Goal: Information Seeking & Learning: Check status

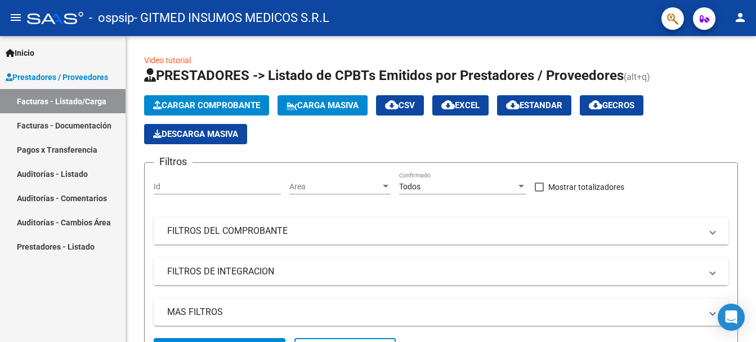
click at [64, 148] on link "Pagos x Transferencia" at bounding box center [63, 149] width 126 height 24
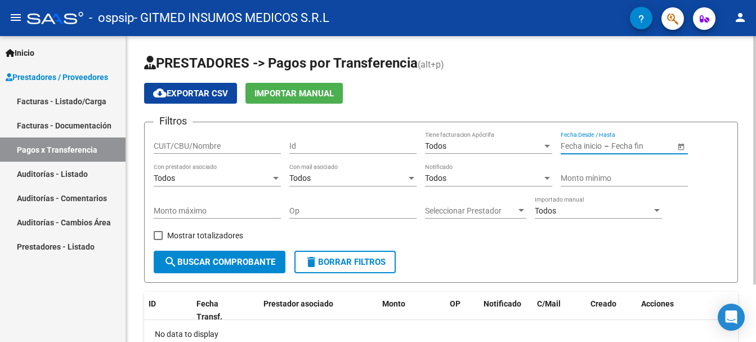
click at [589, 144] on input "text" at bounding box center [581, 146] width 41 height 10
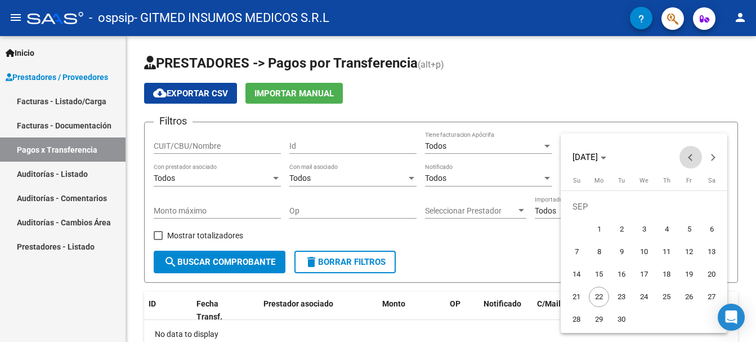
click at [687, 154] on span "Previous month" at bounding box center [691, 157] width 23 height 23
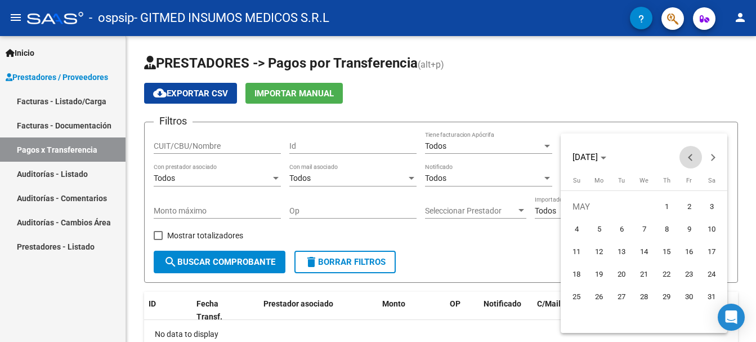
click at [687, 154] on span "Previous month" at bounding box center [691, 157] width 23 height 23
click at [689, 155] on span "Previous month" at bounding box center [691, 157] width 23 height 23
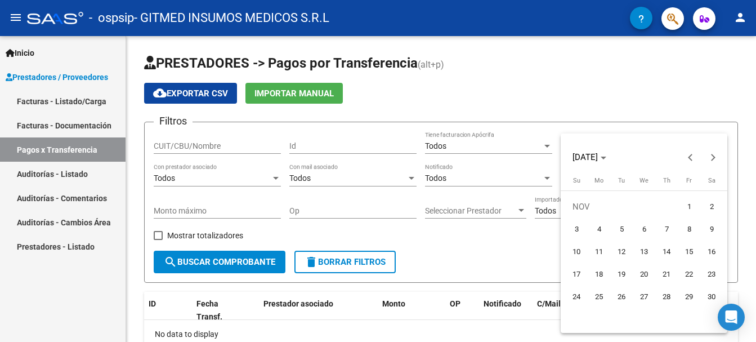
click at [687, 209] on span "1" at bounding box center [689, 206] width 20 height 20
type input "[DATE]"
click at [606, 158] on icon "Choose month and year" at bounding box center [604, 158] width 6 height 3
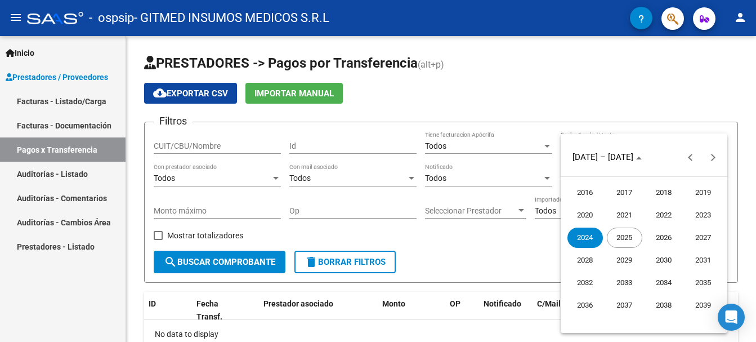
click at [628, 240] on span "2025" at bounding box center [624, 237] width 35 height 20
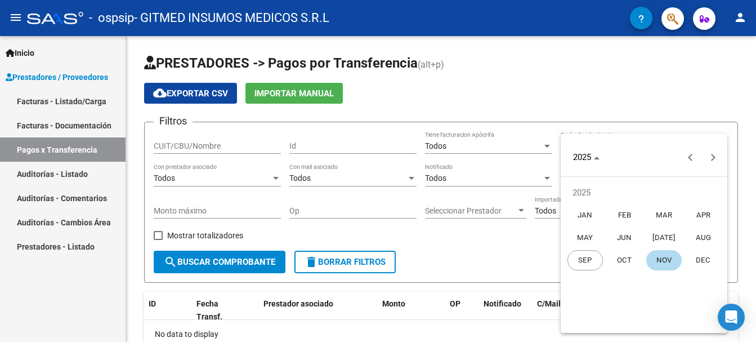
drag, startPoint x: 655, startPoint y: 260, endPoint x: 622, endPoint y: 302, distance: 53.8
click at [622, 302] on mat-calendar "2025 2025 [DATE] FEB MAR APR MAY JUN [DATE] AUG SEP OCT NOV DEC" at bounding box center [644, 232] width 167 height 199
click at [576, 258] on span "SEP" at bounding box center [585, 260] width 35 height 20
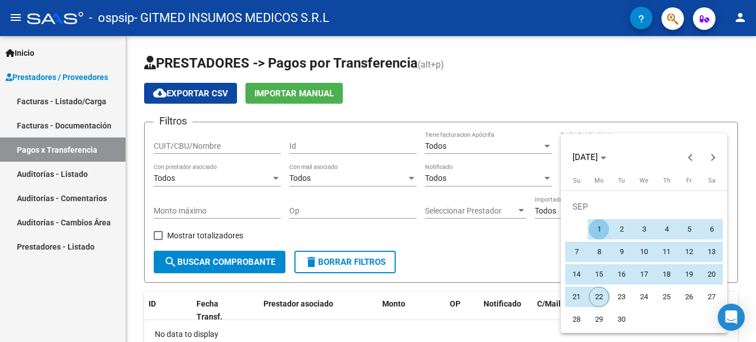
click at [601, 301] on span "22" at bounding box center [599, 297] width 20 height 20
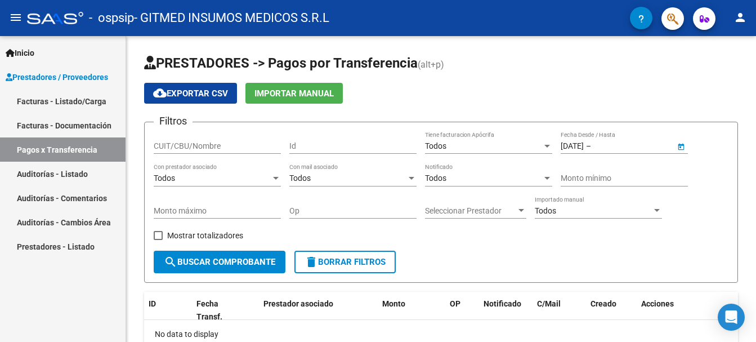
type input "[DATE]"
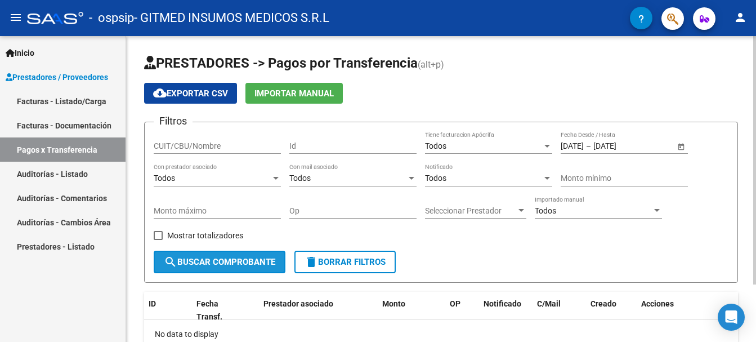
click at [240, 263] on span "search Buscar Comprobante" at bounding box center [219, 262] width 111 height 10
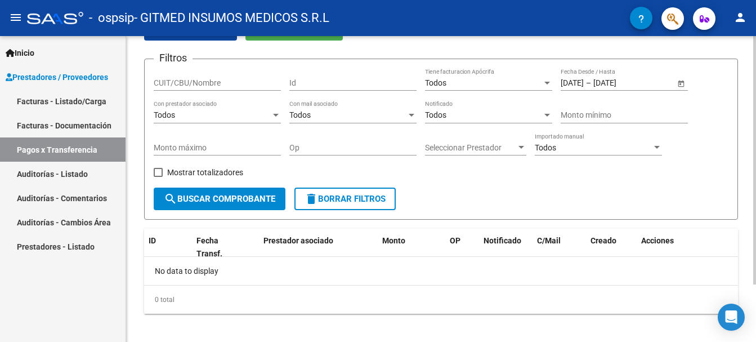
scroll to position [71, 0]
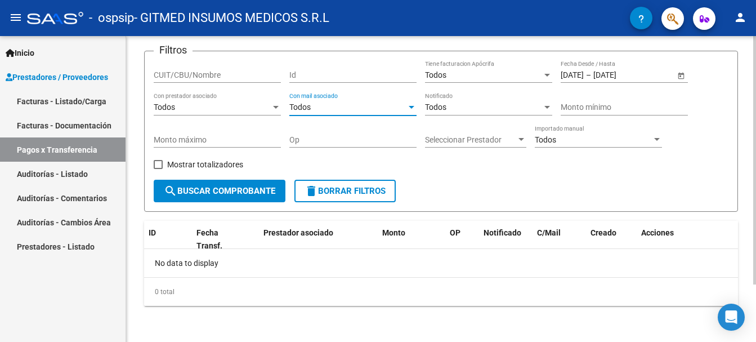
click at [350, 108] on div "Todos" at bounding box center [347, 107] width 117 height 10
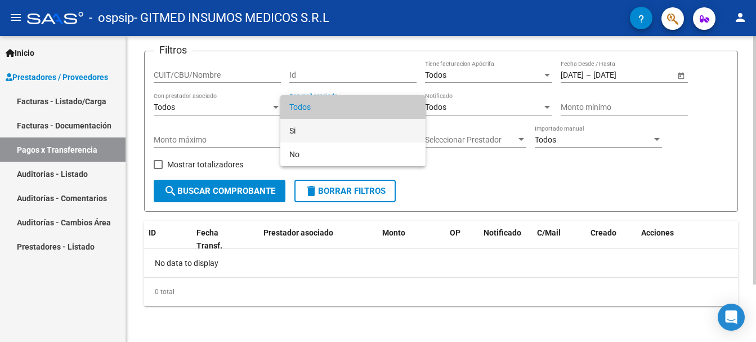
drag, startPoint x: 331, startPoint y: 130, endPoint x: 327, endPoint y: 135, distance: 6.8
click at [331, 131] on span "Si" at bounding box center [352, 131] width 127 height 24
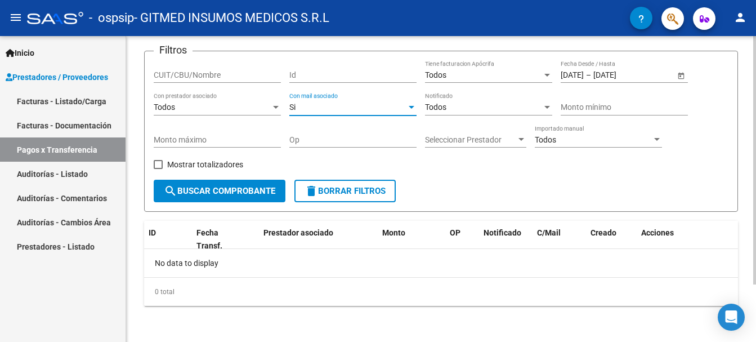
click at [230, 194] on span "search Buscar Comprobante" at bounding box center [219, 191] width 111 height 10
click at [673, 78] on span "Open calendar" at bounding box center [681, 75] width 27 height 27
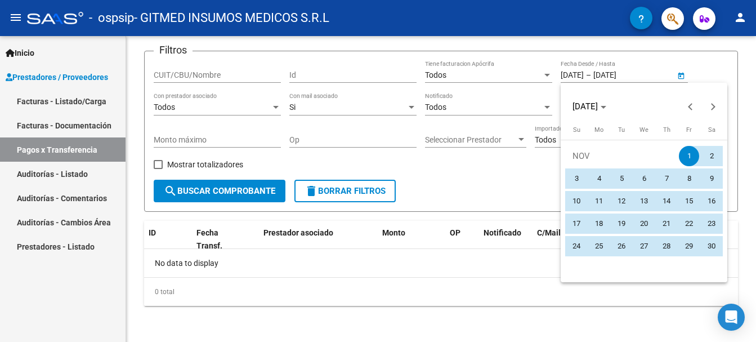
click at [686, 158] on span "1" at bounding box center [689, 156] width 20 height 20
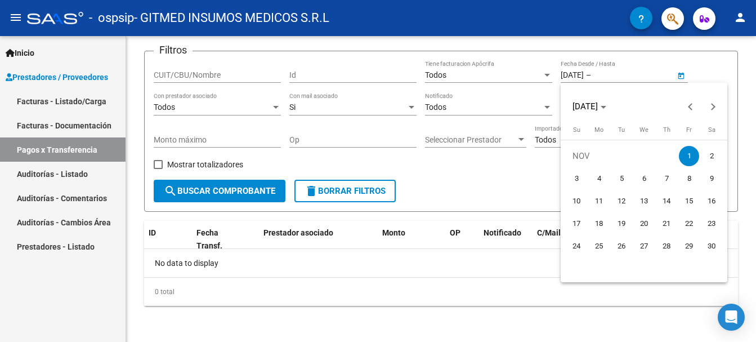
click at [455, 75] on div at bounding box center [378, 171] width 756 height 342
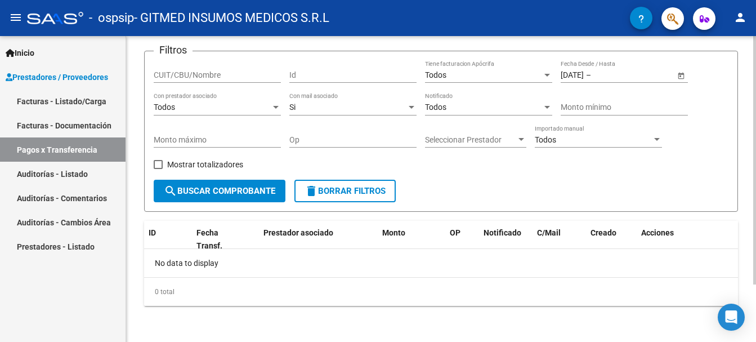
click at [539, 78] on div "Todos" at bounding box center [483, 75] width 117 height 10
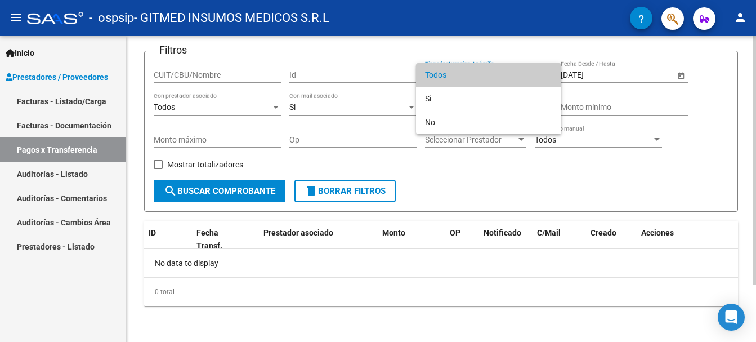
click at [539, 78] on span "Todos" at bounding box center [488, 75] width 127 height 24
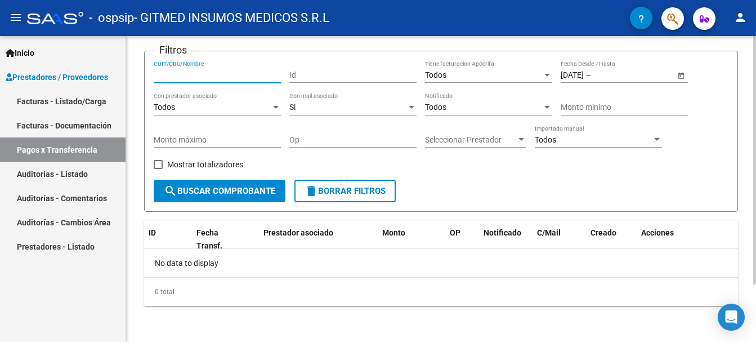
click at [217, 76] on input "CUIT/CBU/Nombre" at bounding box center [217, 75] width 127 height 10
type input "3711950113"
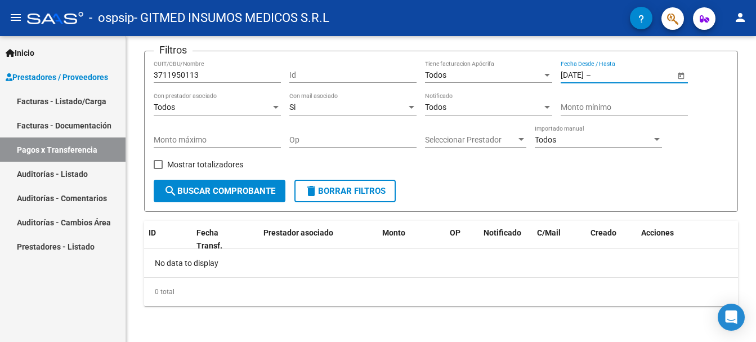
drag, startPoint x: 647, startPoint y: 70, endPoint x: 0, endPoint y: 109, distance: 648.1
click at [0, 110] on mat-sidenav-container "Inicio Instructivos Contacto OS Prestadores / Proveedores Facturas - Listado/Ca…" at bounding box center [378, 189] width 756 height 306
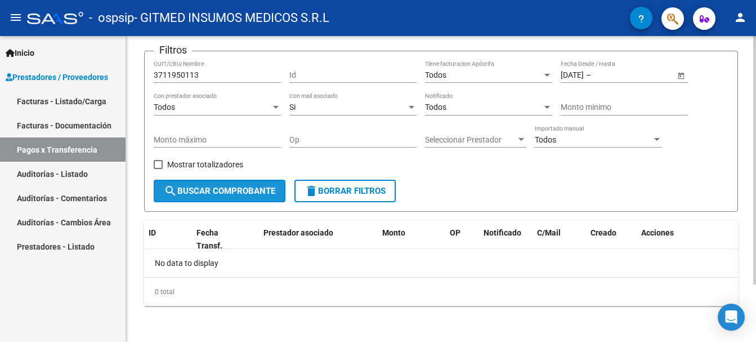
click at [220, 190] on span "search Buscar Comprobante" at bounding box center [219, 191] width 111 height 10
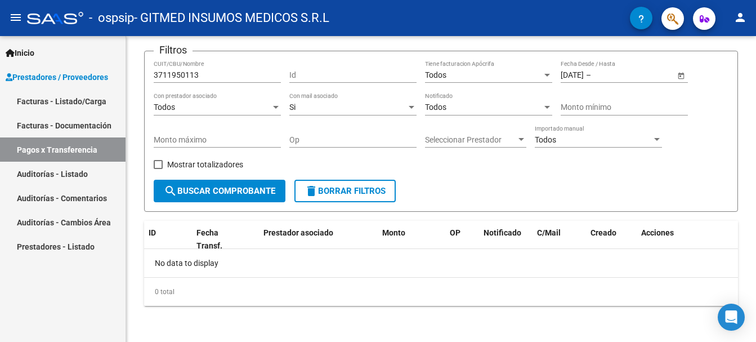
click at [64, 80] on span "Prestadores / Proveedores" at bounding box center [57, 77] width 102 height 12
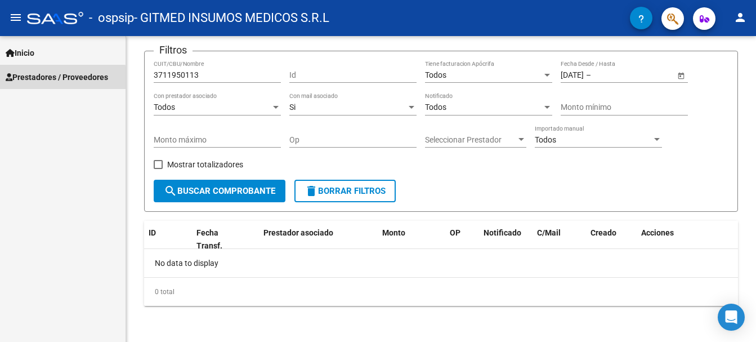
click at [60, 78] on span "Prestadores / Proveedores" at bounding box center [57, 77] width 102 height 12
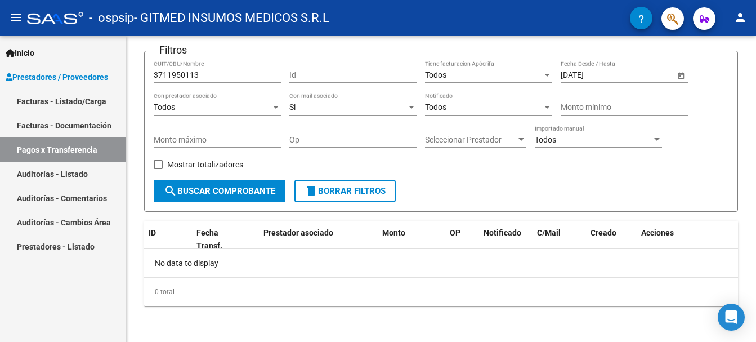
click at [59, 92] on link "Facturas - Listado/Carga" at bounding box center [63, 101] width 126 height 24
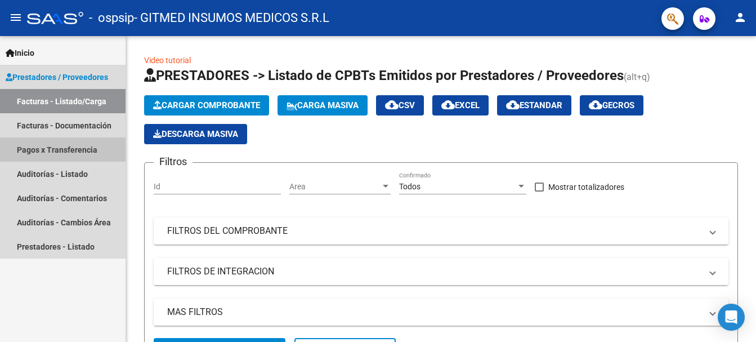
click at [29, 154] on link "Pagos x Transferencia" at bounding box center [63, 149] width 126 height 24
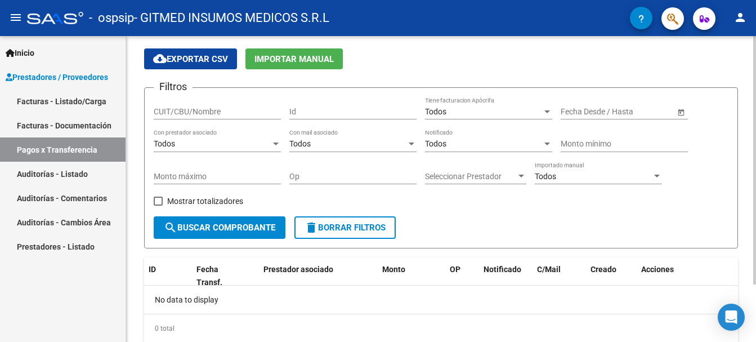
scroll to position [71, 0]
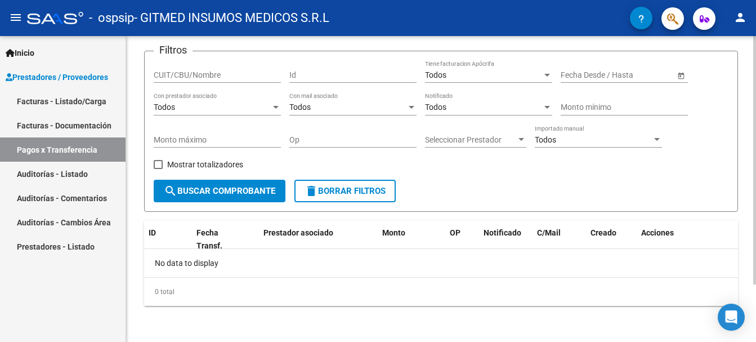
click at [575, 141] on div "Todos" at bounding box center [593, 140] width 117 height 10
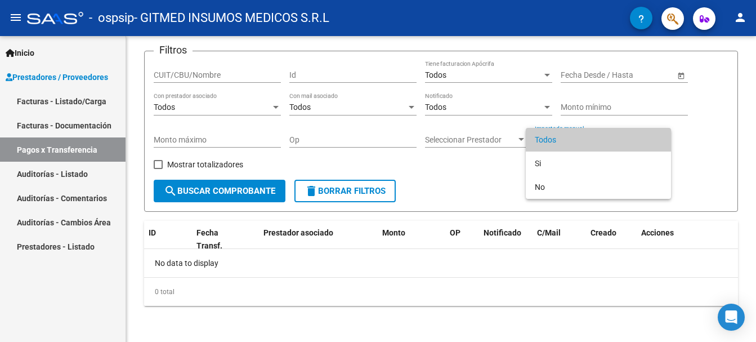
click at [574, 142] on span "Todos" at bounding box center [598, 140] width 127 height 24
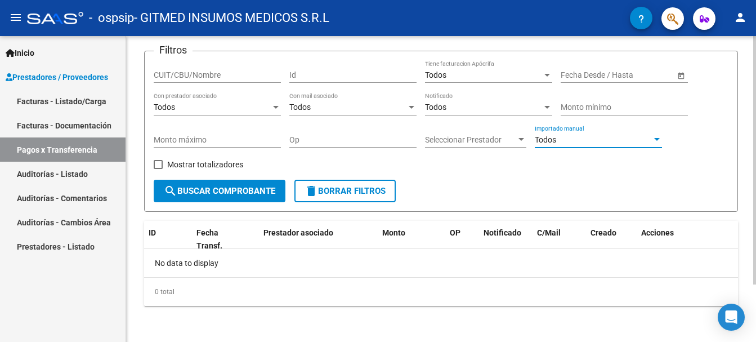
click at [455, 141] on span "Seleccionar Prestador" at bounding box center [470, 140] width 91 height 10
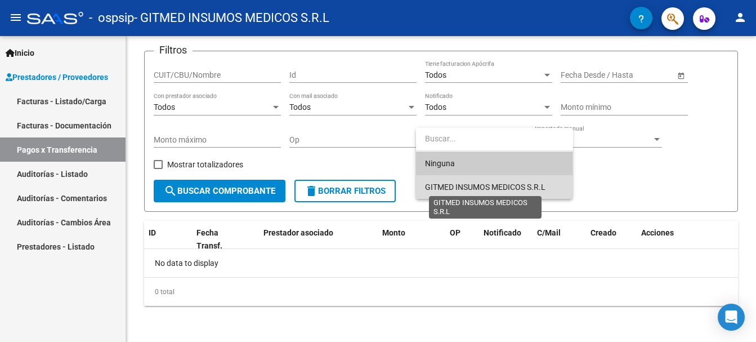
click at [443, 184] on span "GITMED INSUMOS MEDICOS S.R.L" at bounding box center [485, 186] width 120 height 9
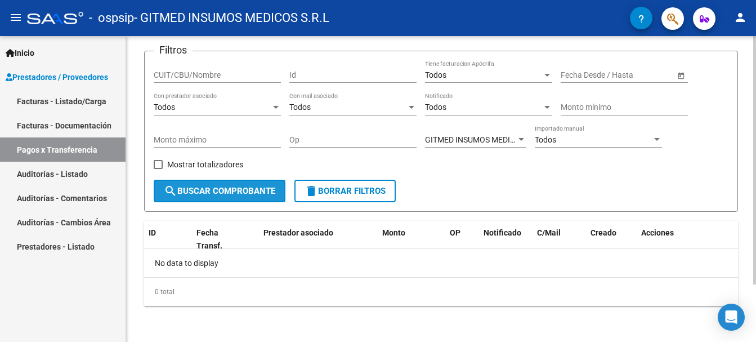
click at [211, 181] on button "search Buscar Comprobante" at bounding box center [220, 191] width 132 height 23
click at [200, 102] on div "Todos" at bounding box center [212, 107] width 117 height 10
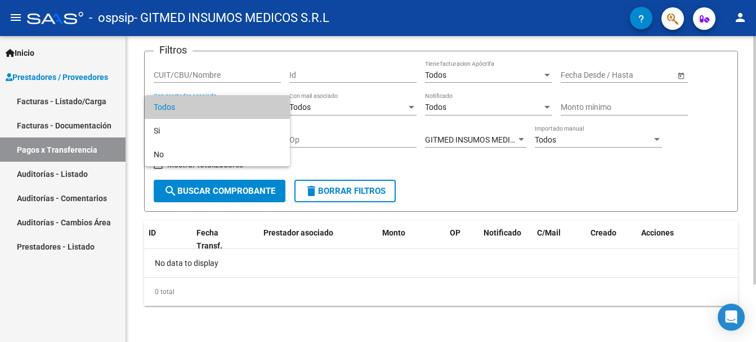
click at [200, 102] on span "Todos" at bounding box center [217, 107] width 127 height 24
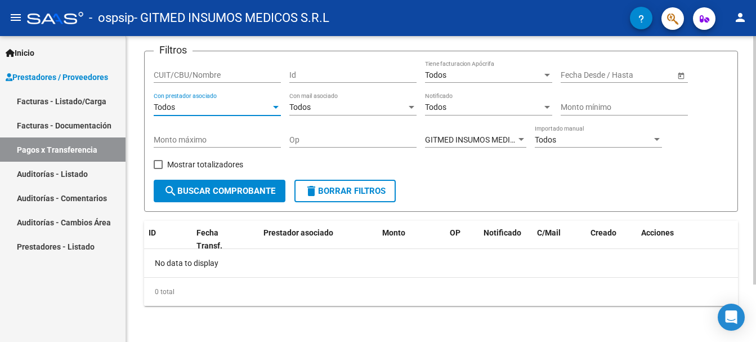
click at [506, 67] on div "Todos Tiene facturacion Apócrifa" at bounding box center [488, 71] width 127 height 23
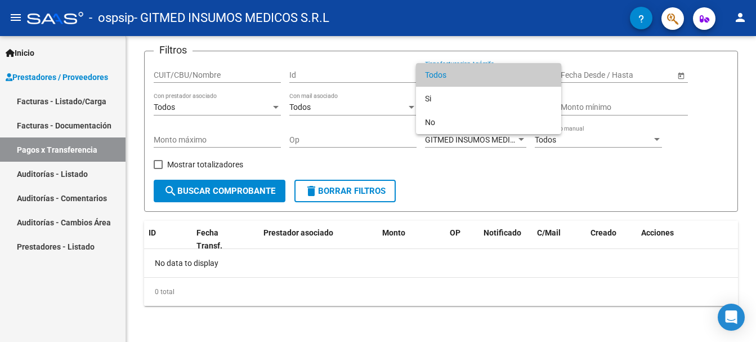
click at [506, 66] on span "Todos" at bounding box center [488, 75] width 127 height 24
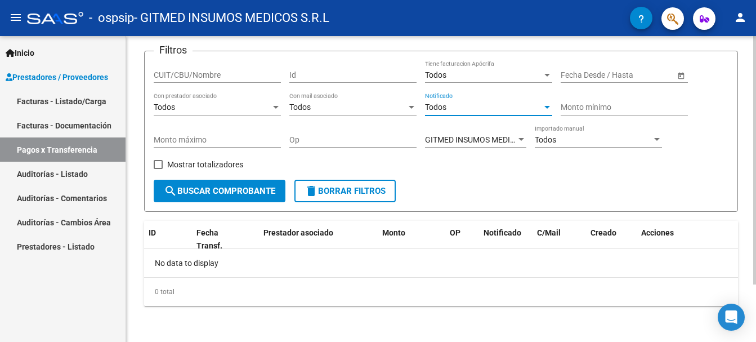
click at [479, 108] on div "Todos" at bounding box center [483, 107] width 117 height 10
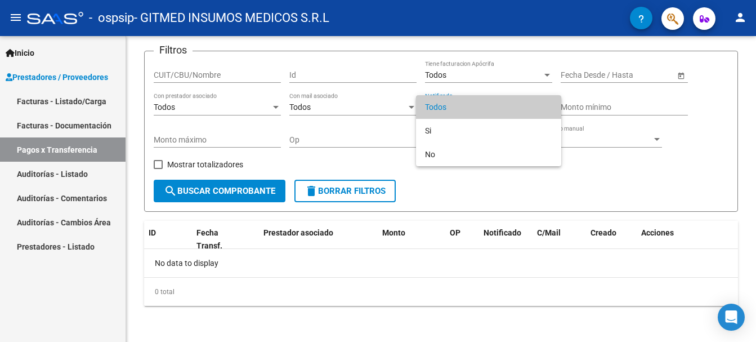
click at [226, 188] on div at bounding box center [378, 171] width 756 height 342
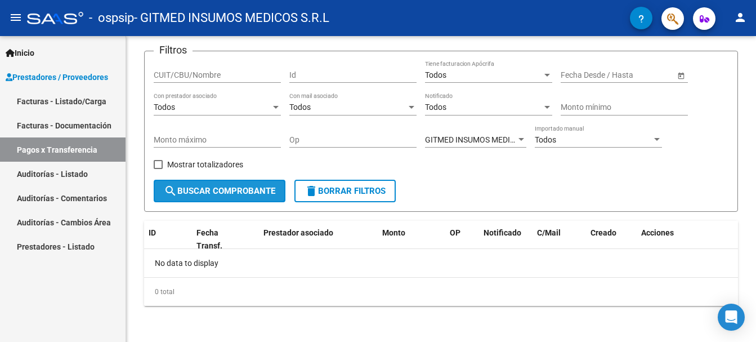
drag, startPoint x: 221, startPoint y: 194, endPoint x: 122, endPoint y: 193, distance: 98.5
click at [218, 193] on span "search Buscar Comprobante" at bounding box center [219, 191] width 111 height 10
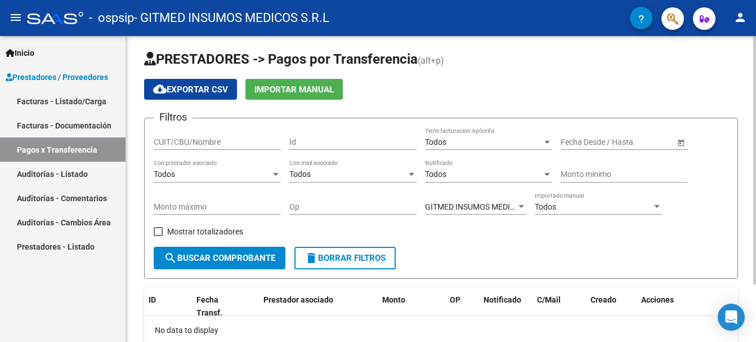
scroll to position [0, 0]
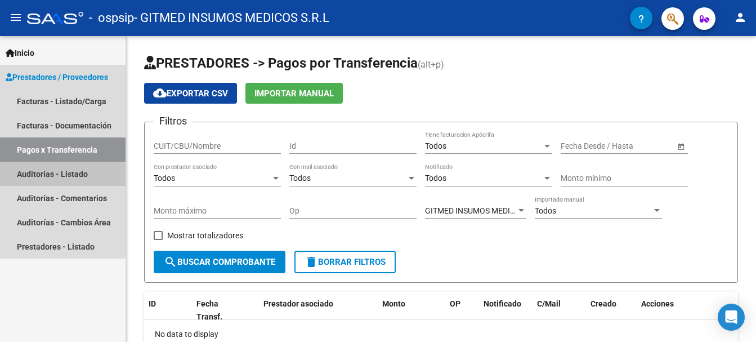
click at [75, 174] on link "Auditorías - Listado" at bounding box center [63, 174] width 126 height 24
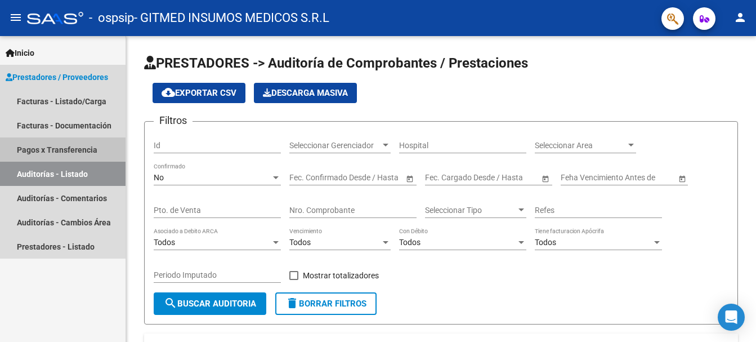
click at [74, 147] on link "Pagos x Transferencia" at bounding box center [63, 149] width 126 height 24
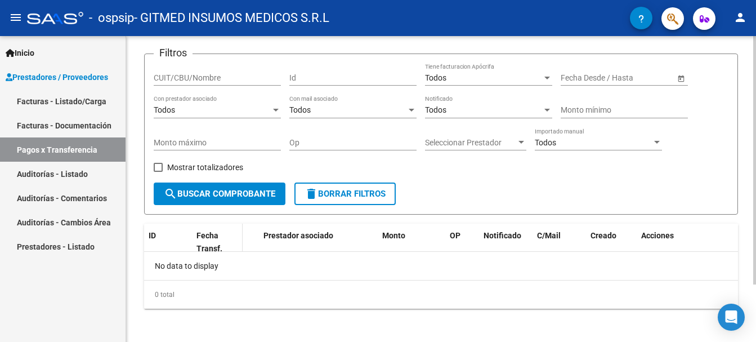
scroll to position [71, 0]
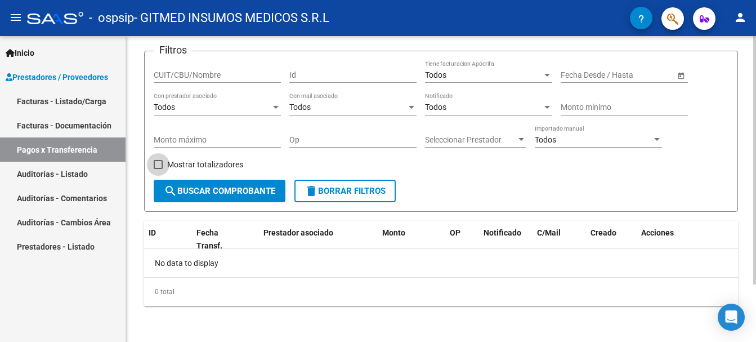
click at [159, 165] on span at bounding box center [158, 164] width 9 height 9
click at [158, 169] on input "Mostrar totalizadores" at bounding box center [158, 169] width 1 height 1
checkbox input "true"
click at [212, 194] on span "search Buscar Comprobante" at bounding box center [219, 191] width 111 height 10
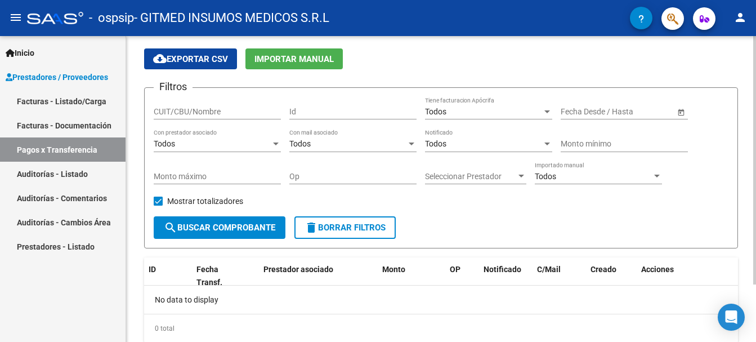
scroll to position [15, 0]
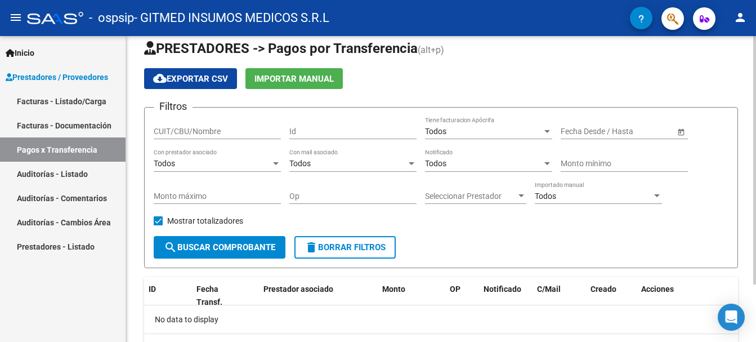
click at [219, 130] on input "CUIT/CBU/Nombre" at bounding box center [217, 132] width 127 height 10
type input "30711950113"
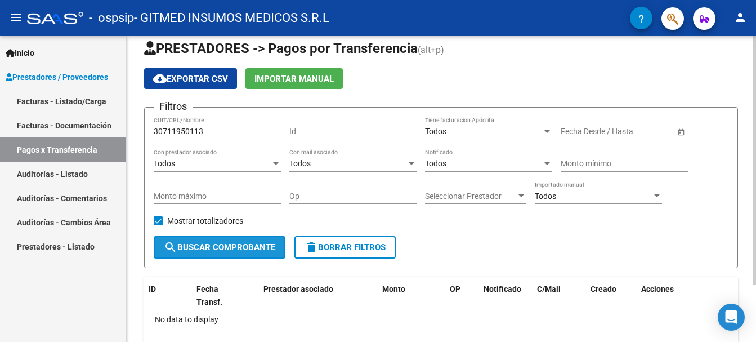
click at [193, 251] on span "search Buscar Comprobante" at bounding box center [219, 247] width 111 height 10
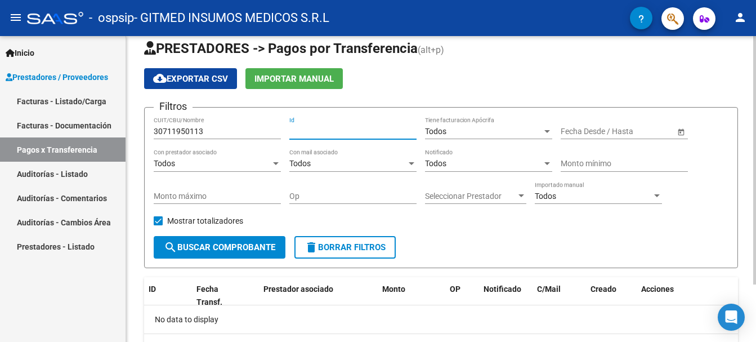
click at [351, 128] on input "Id" at bounding box center [352, 132] width 127 height 10
click at [490, 125] on div "Todos Tiene facturacion Apócrifa" at bounding box center [488, 128] width 127 height 23
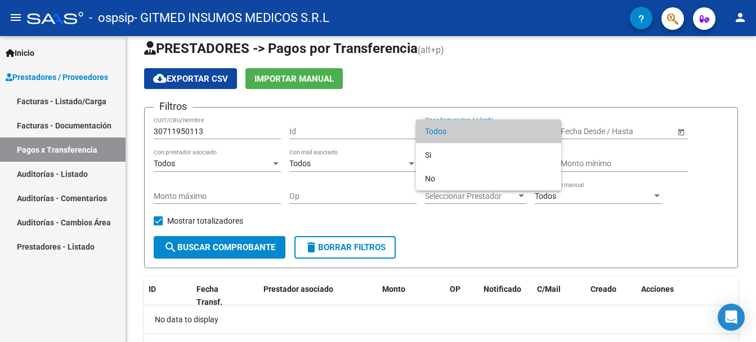
click at [202, 159] on div at bounding box center [378, 171] width 756 height 342
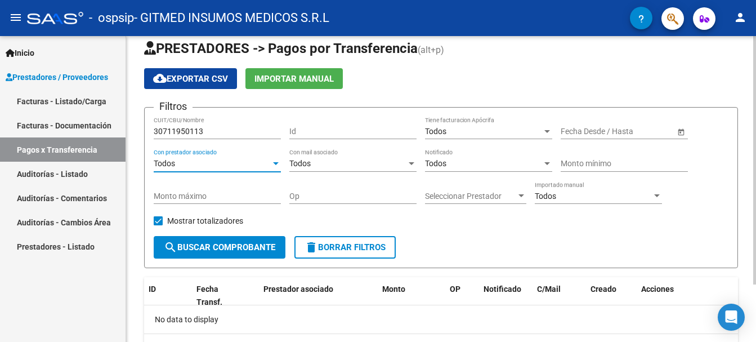
click at [189, 164] on div "Todos" at bounding box center [212, 164] width 117 height 10
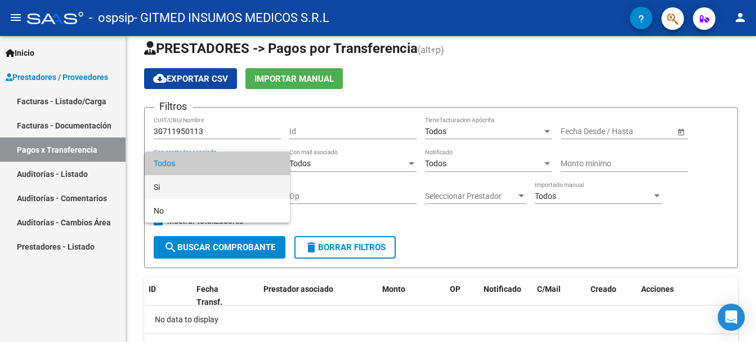
click at [189, 186] on span "Si" at bounding box center [217, 187] width 127 height 24
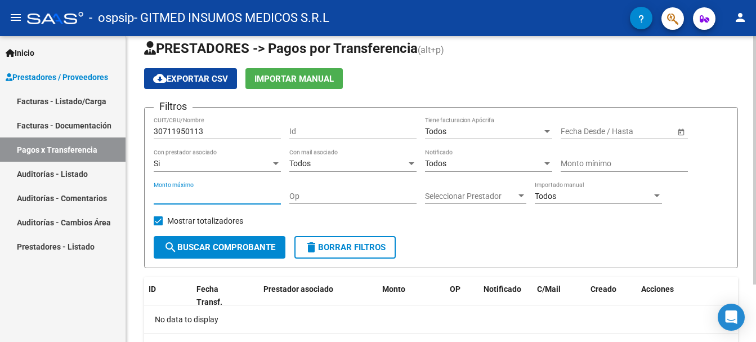
click at [166, 193] on input "Monto máximo" at bounding box center [217, 196] width 127 height 10
type input "3"
type input "08"
type input "3082744"
type input "4"
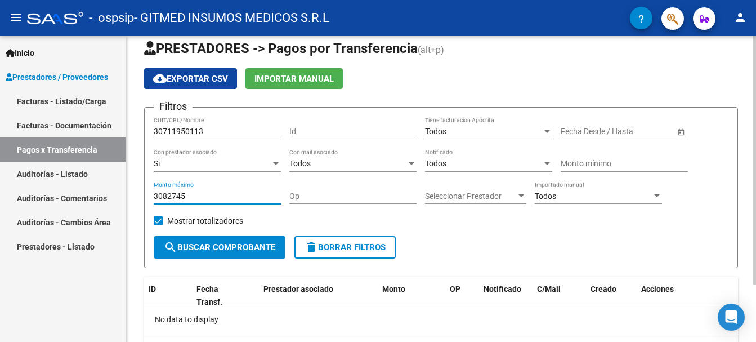
type input "3082745"
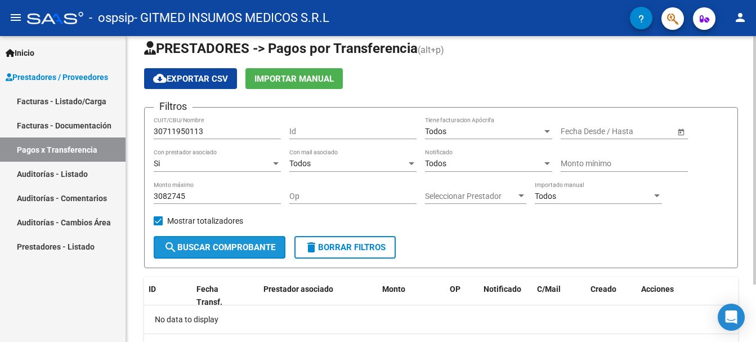
click at [227, 254] on button "search Buscar Comprobante" at bounding box center [220, 247] width 132 height 23
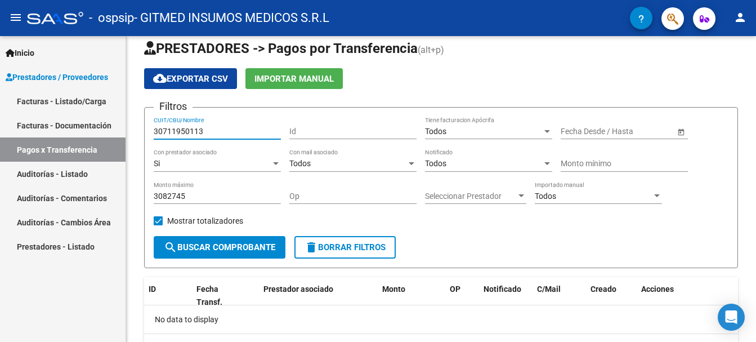
drag, startPoint x: 214, startPoint y: 132, endPoint x: 0, endPoint y: 163, distance: 216.2
click at [0, 161] on mat-sidenav-container "Inicio Instructivos Contacto OS Prestadores / Proveedores Facturas - Listado/Ca…" at bounding box center [378, 189] width 756 height 306
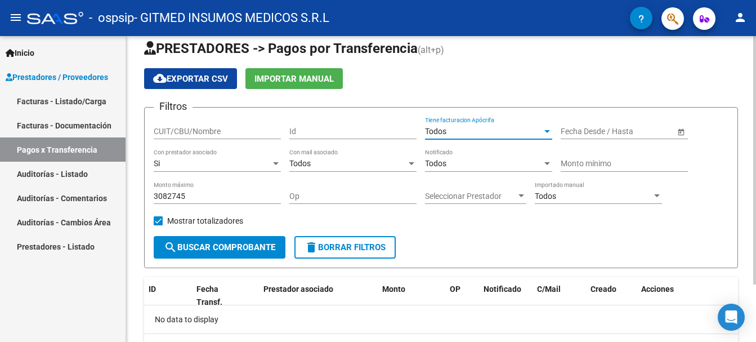
click at [452, 136] on div "Todos" at bounding box center [483, 132] width 117 height 10
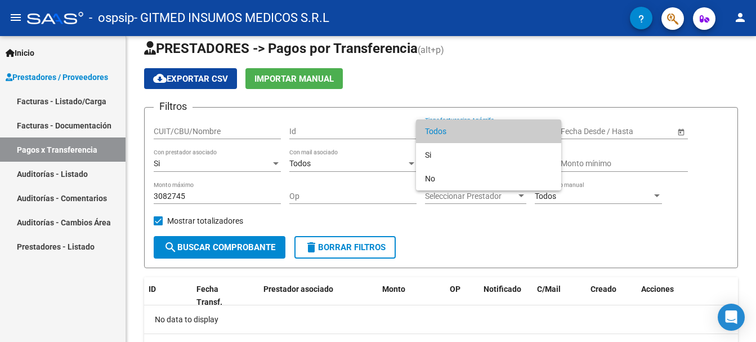
click at [585, 261] on div at bounding box center [378, 171] width 756 height 342
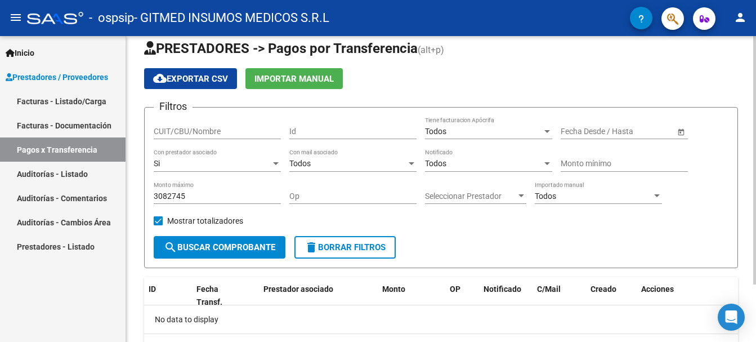
click at [570, 163] on input "Monto mínimo" at bounding box center [624, 164] width 127 height 10
type input "1"
click at [226, 244] on span "search Buscar Comprobante" at bounding box center [219, 247] width 111 height 10
click at [184, 219] on span "Mostrar totalizadores" at bounding box center [205, 221] width 76 height 14
click at [158, 225] on input "Mostrar totalizadores" at bounding box center [158, 225] width 1 height 1
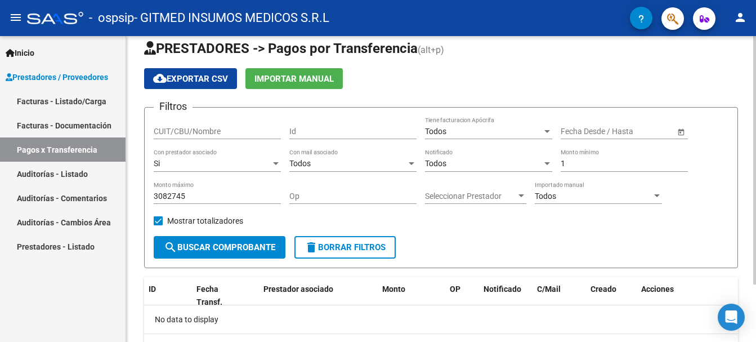
checkbox input "false"
click at [211, 249] on span "search Buscar Comprobante" at bounding box center [219, 247] width 111 height 10
click at [326, 252] on span "delete Borrar Filtros" at bounding box center [345, 247] width 81 height 10
click at [215, 78] on span "cloud_download Exportar CSV" at bounding box center [190, 79] width 75 height 10
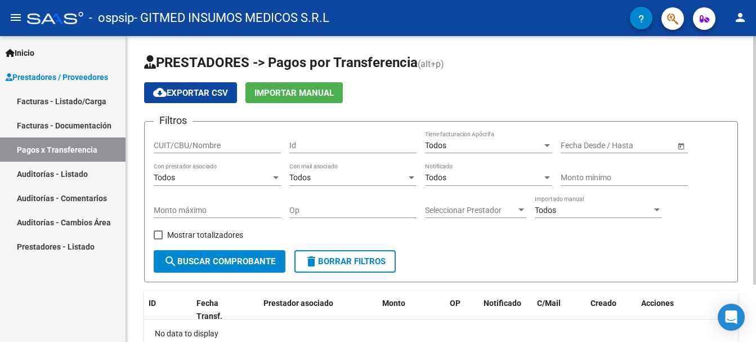
scroll to position [0, 0]
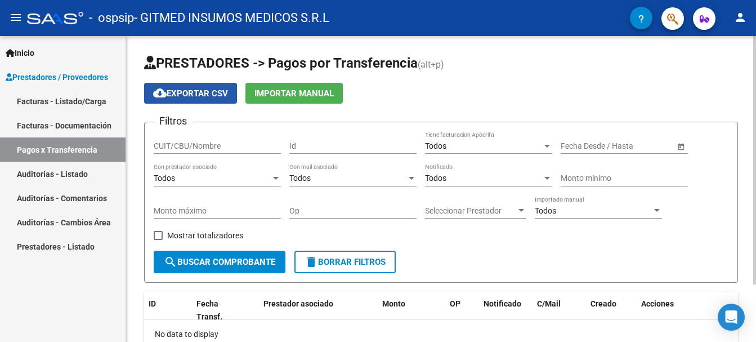
click at [202, 96] on span "cloud_download Exportar CSV" at bounding box center [190, 93] width 75 height 10
click at [193, 97] on span "cloud_download Exportar CSV" at bounding box center [190, 93] width 75 height 10
drag, startPoint x: 496, startPoint y: 231, endPoint x: 527, endPoint y: 114, distance: 121.1
click at [501, 203] on div "Filtros CUIT/CBU/Nombre Id Todos Tiene facturacion Apócrifa Fecha inicio – Fech…" at bounding box center [441, 190] width 575 height 119
click at [334, 171] on div "Todos Con mail asociado" at bounding box center [352, 175] width 127 height 23
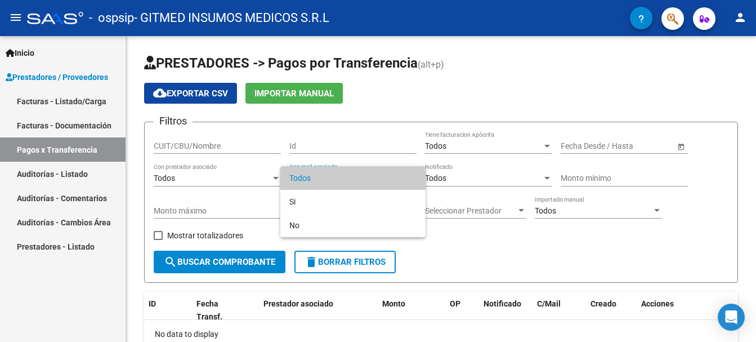
click at [187, 150] on div at bounding box center [378, 171] width 756 height 342
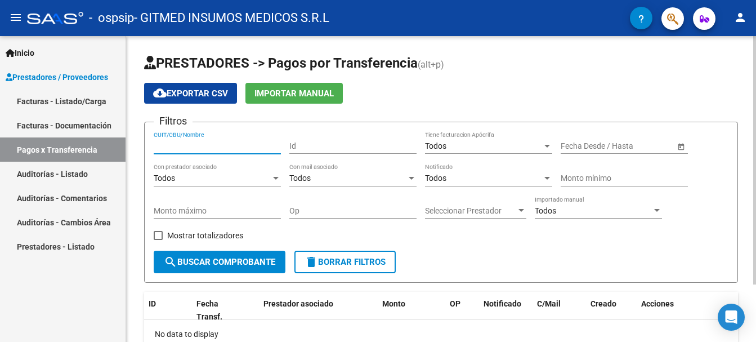
click at [189, 142] on input "CUIT/CBU/Nombre" at bounding box center [217, 146] width 127 height 10
click at [223, 268] on button "search Buscar Comprobante" at bounding box center [220, 262] width 132 height 23
drag, startPoint x: 206, startPoint y: 142, endPoint x: 0, endPoint y: 142, distance: 206.1
click at [0, 142] on mat-sidenav-container "Inicio Instructivos Contacto OS Prestadores / Proveedores Facturas - Listado/Ca…" at bounding box center [378, 189] width 756 height 306
click at [457, 262] on form "Filtros 30595816994 CUIT/CBU/Nombre Id Todos Tiene facturacion Apócrifa Fecha i…" at bounding box center [441, 202] width 594 height 161
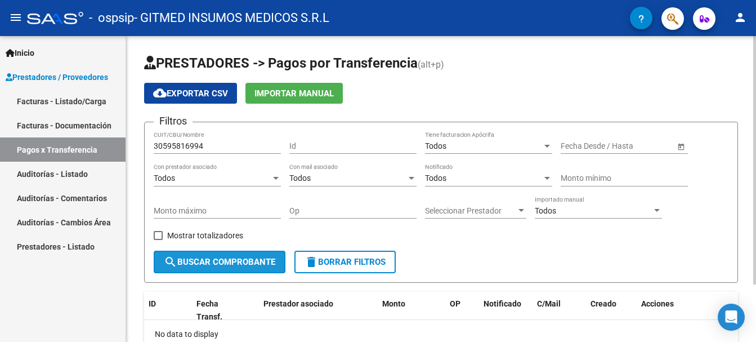
click at [251, 261] on span "search Buscar Comprobante" at bounding box center [219, 262] width 111 height 10
click at [242, 268] on button "search Buscar Comprobante" at bounding box center [220, 262] width 132 height 23
click at [226, 135] on div "30595816994 CUIT/CBU/Nombre" at bounding box center [217, 142] width 127 height 23
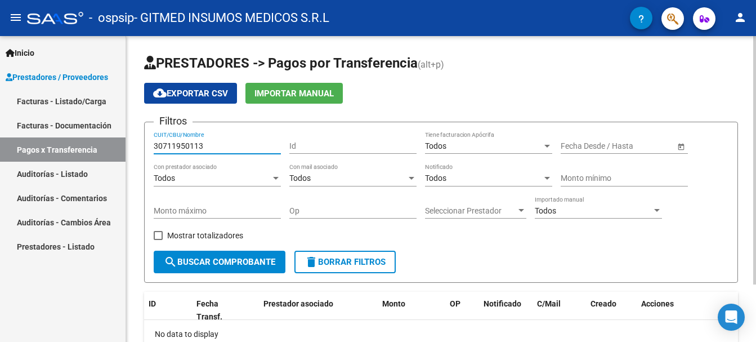
type input "30711950113"
click at [245, 260] on span "search Buscar Comprobante" at bounding box center [219, 262] width 111 height 10
click at [637, 87] on div "cloud_download Exportar CSV Importar Manual" at bounding box center [441, 93] width 594 height 21
